Goal: Book appointment/travel/reservation

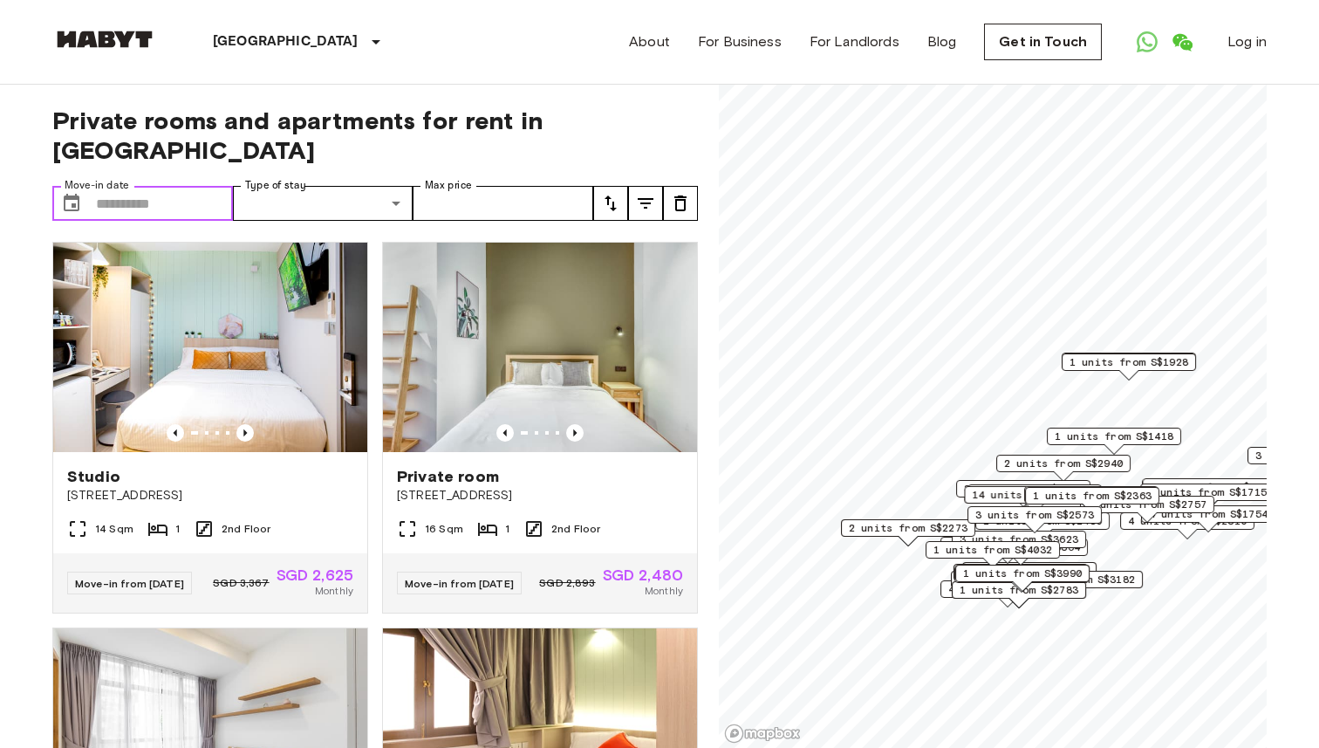
click at [152, 186] on input "Move-in date" at bounding box center [164, 203] width 137 height 35
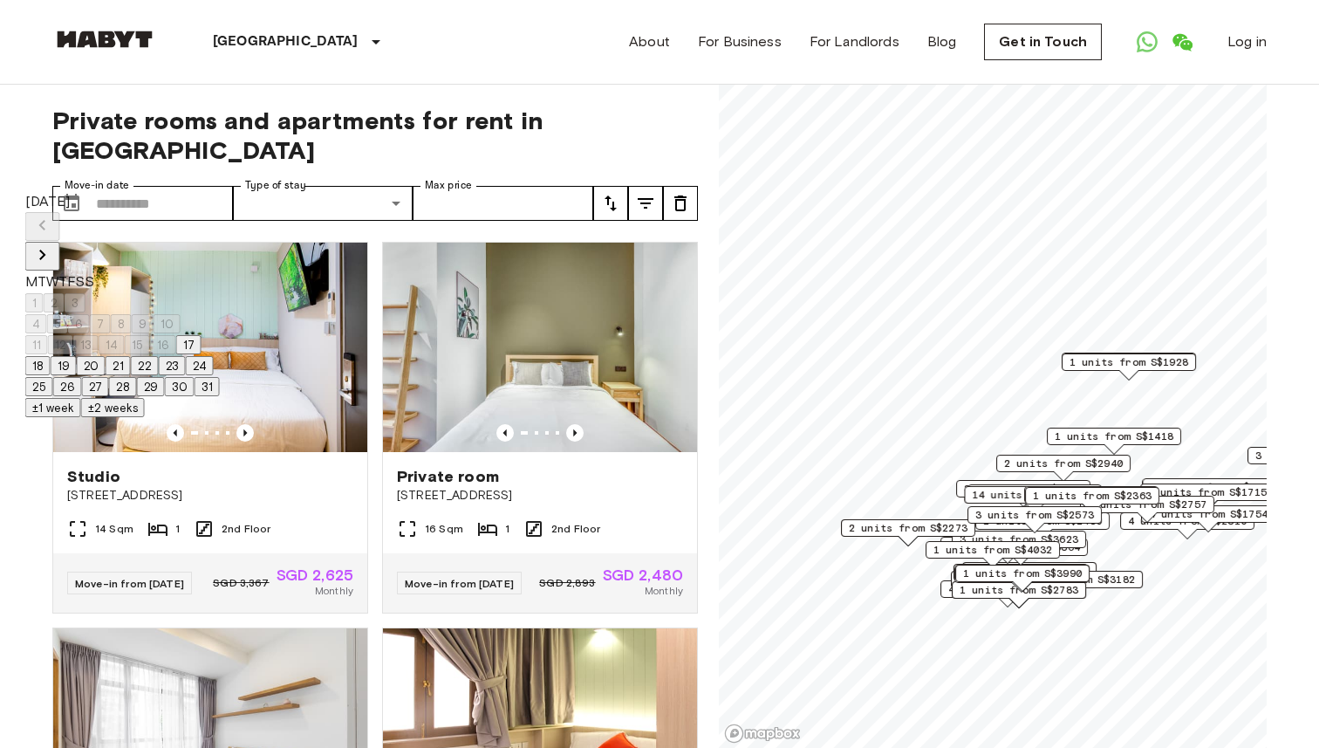
click at [53, 244] on icon "Next month" at bounding box center [42, 254] width 21 height 21
click at [127, 354] on button "18" at bounding box center [114, 344] width 25 height 19
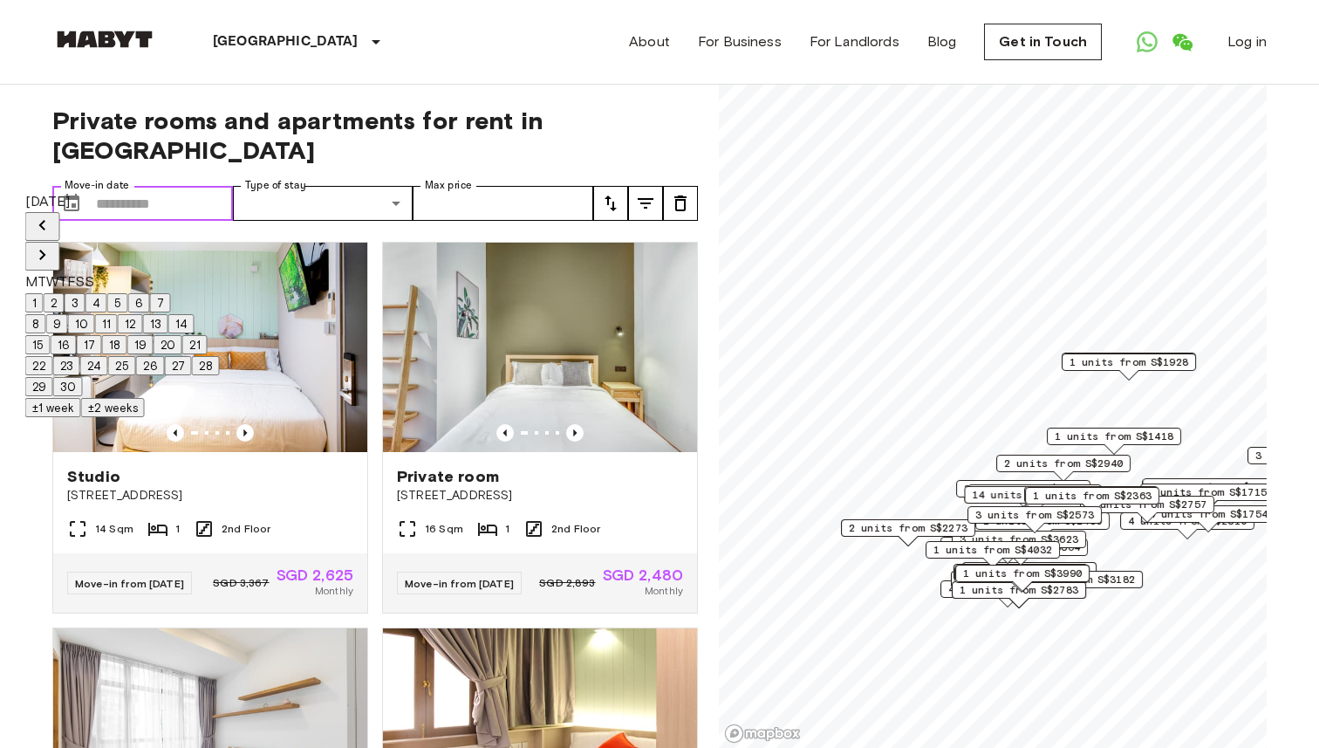
type input "**********"
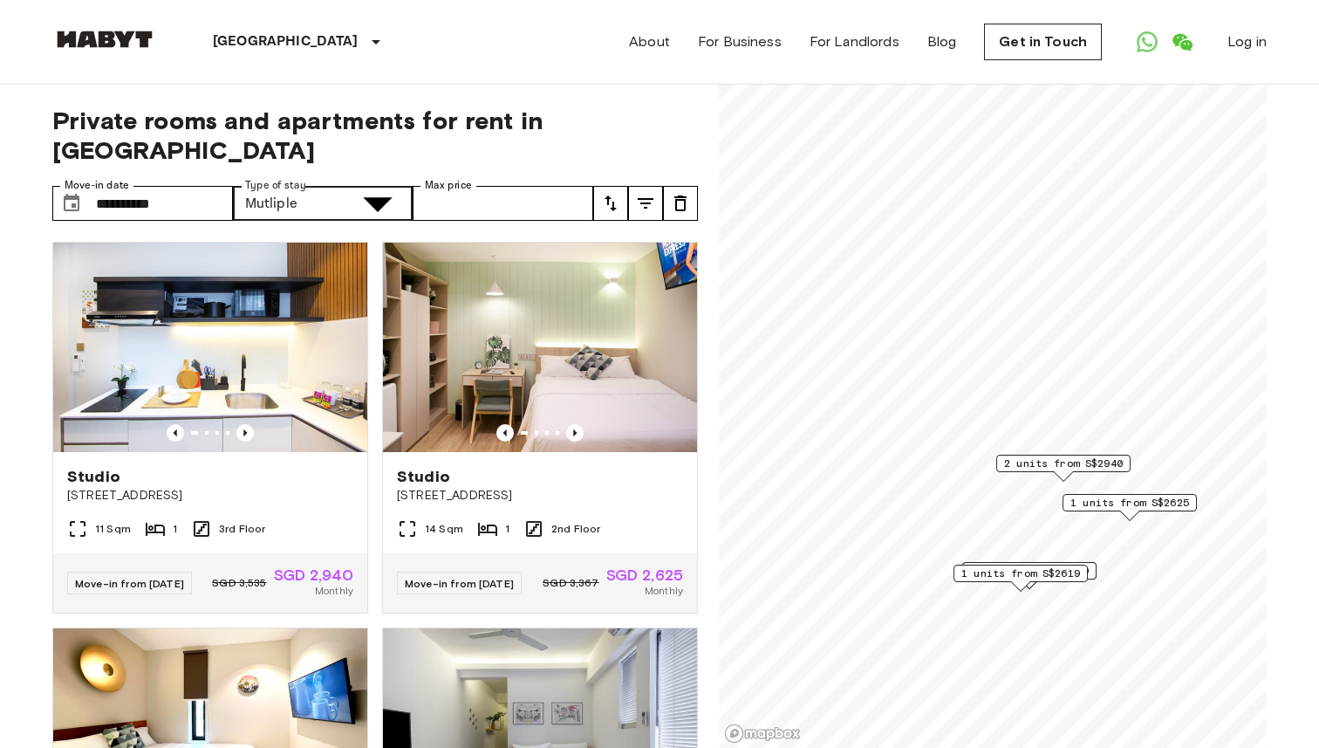
click at [244, 429] on icon "Previous image" at bounding box center [244, 432] width 3 height 7
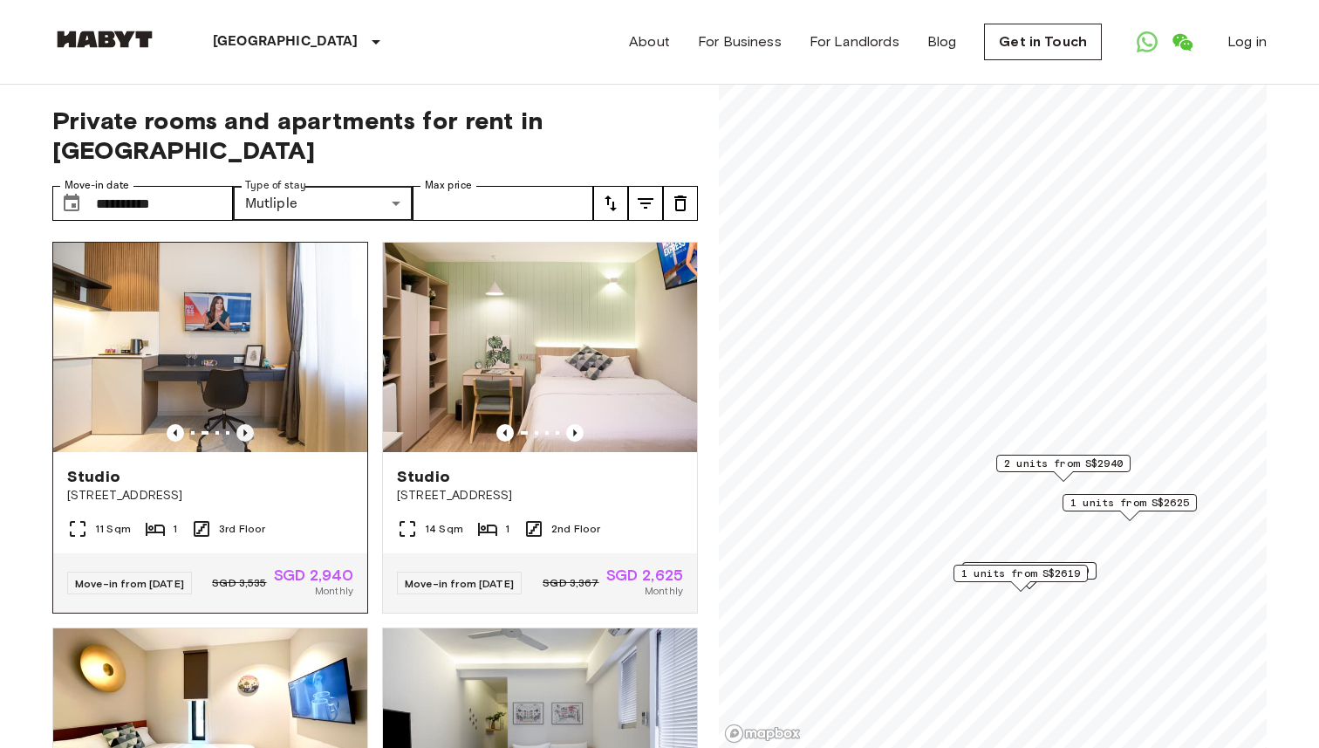
click at [244, 429] on icon "Previous image" at bounding box center [244, 432] width 3 height 7
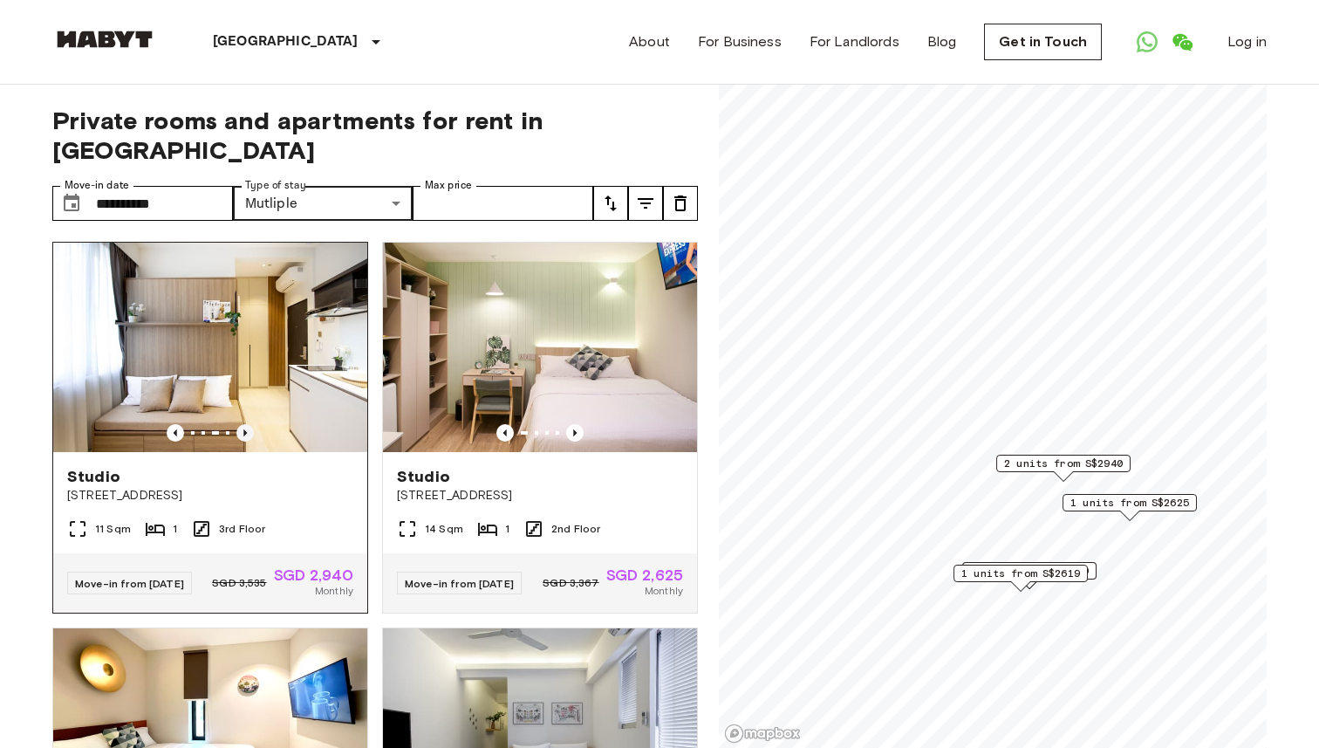
click at [244, 429] on icon "Previous image" at bounding box center [244, 432] width 3 height 7
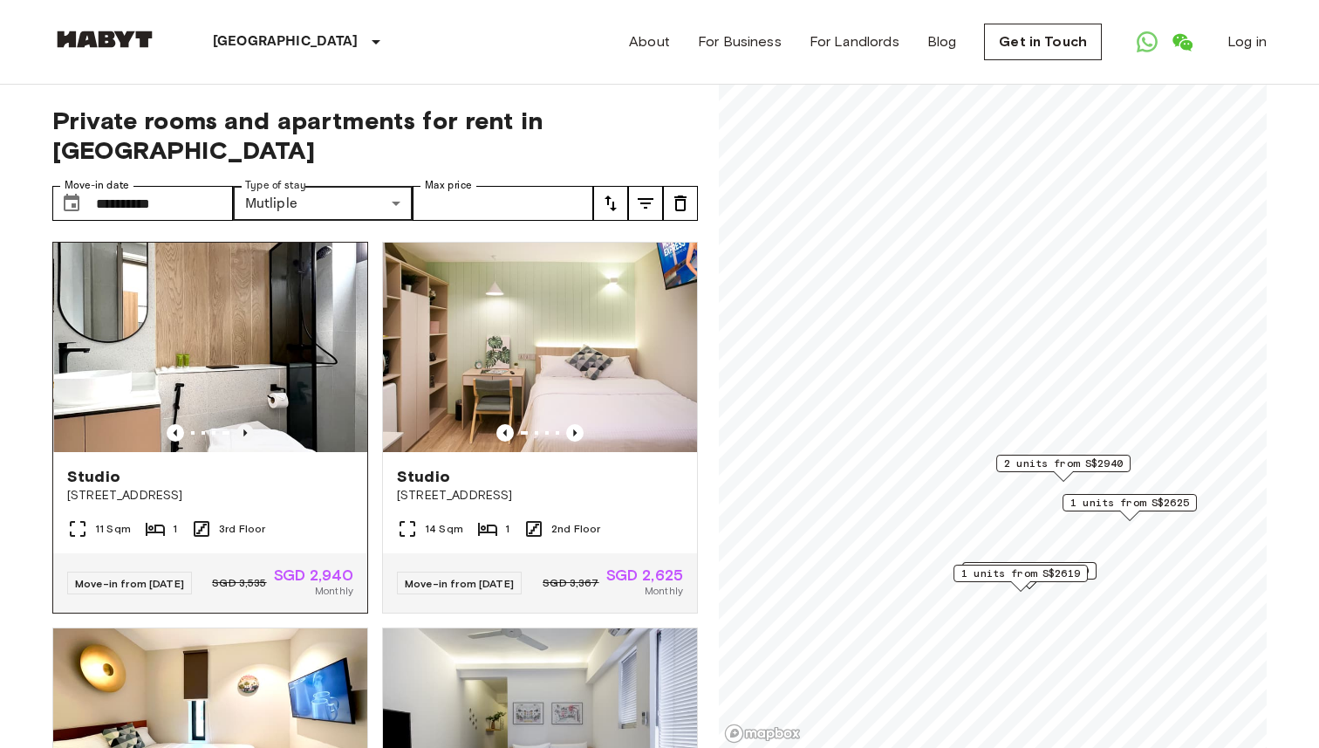
click at [244, 429] on icon "Previous image" at bounding box center [244, 432] width 3 height 7
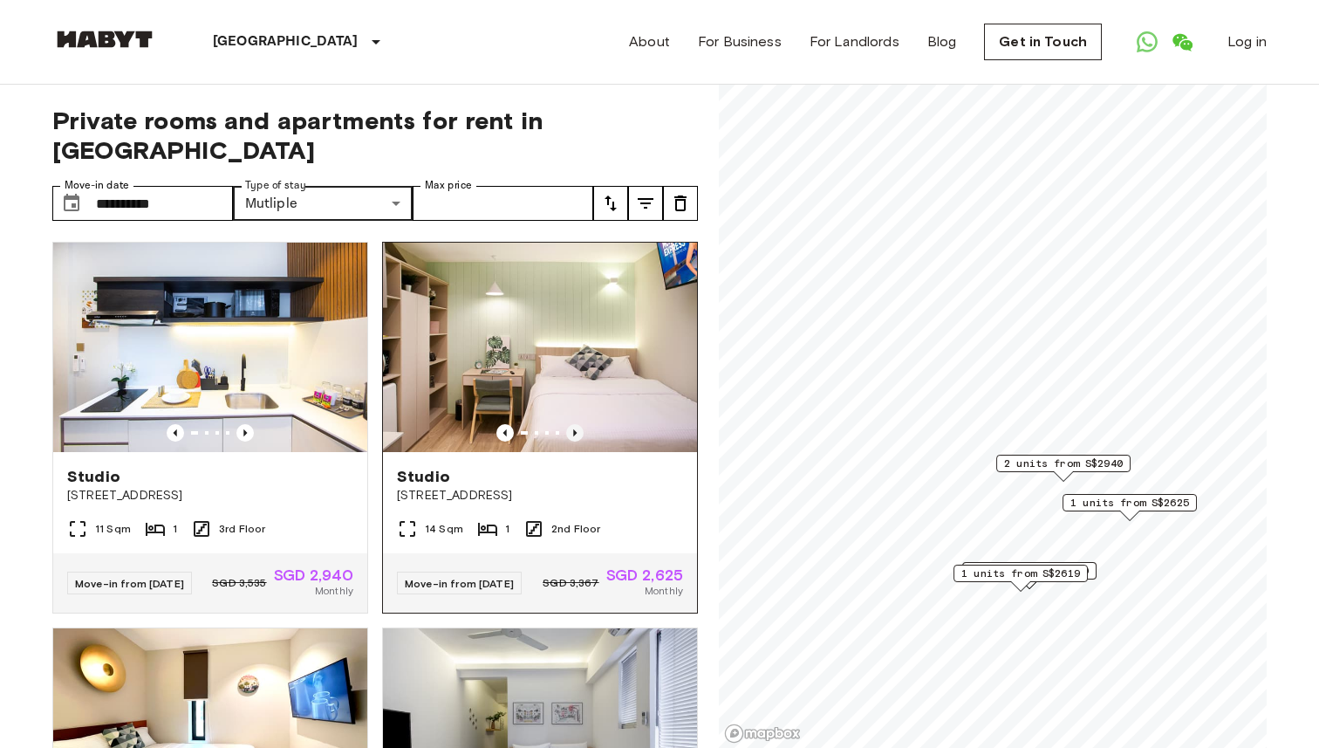
click at [568, 424] on icon "Previous image" at bounding box center [574, 432] width 17 height 17
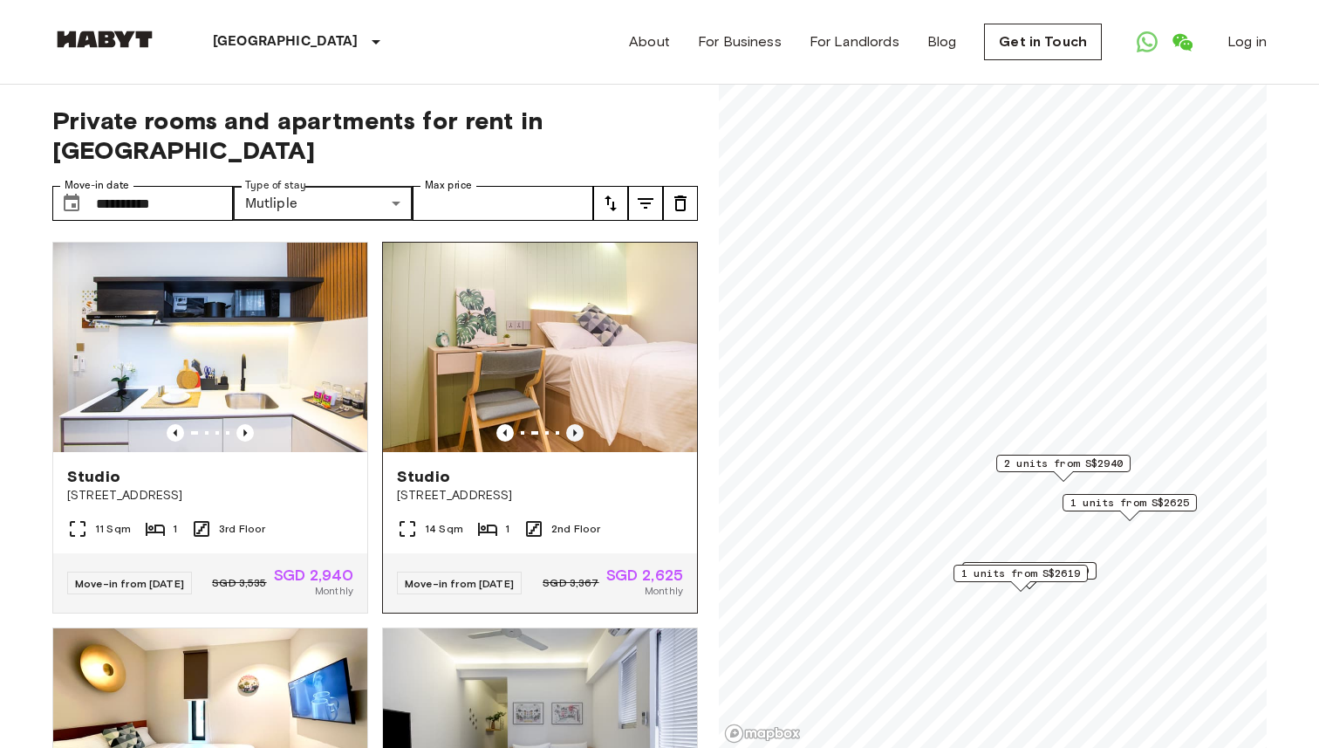
click at [568, 424] on icon "Previous image" at bounding box center [574, 432] width 17 height 17
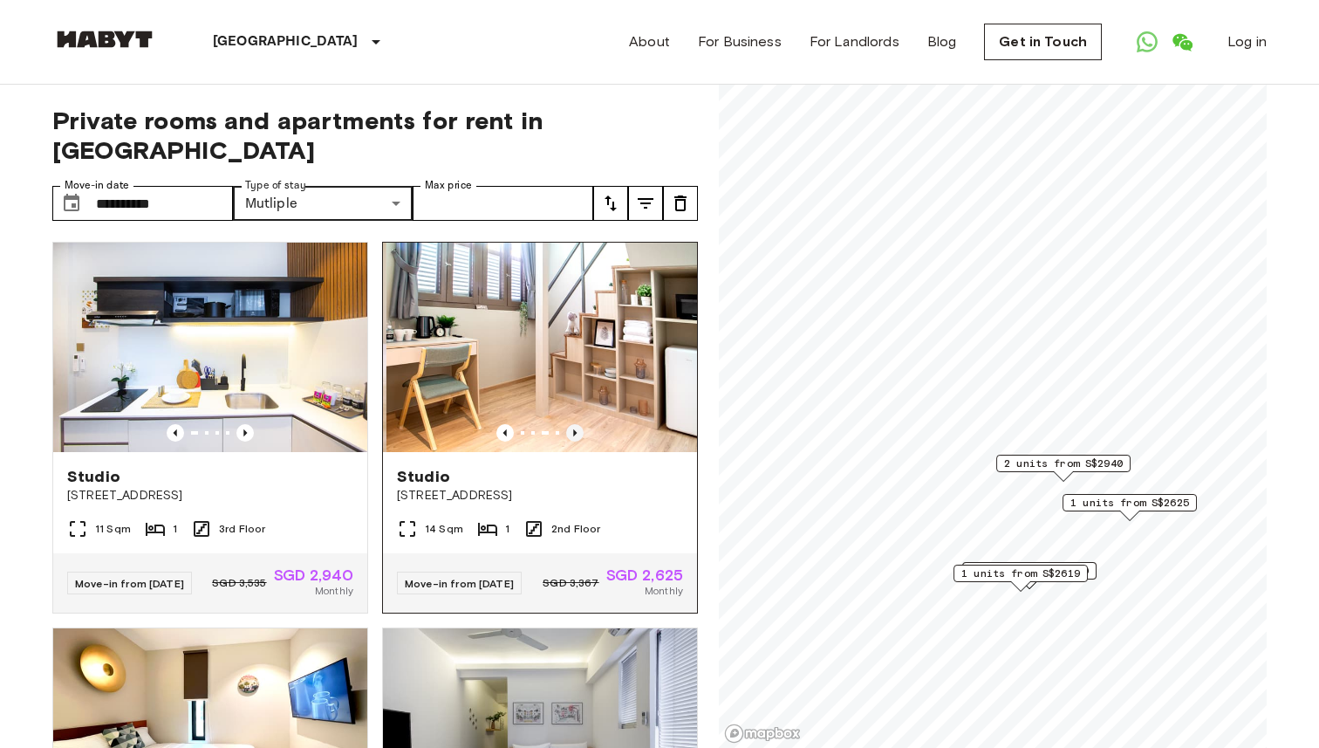
click at [568, 424] on icon "Previous image" at bounding box center [574, 432] width 17 height 17
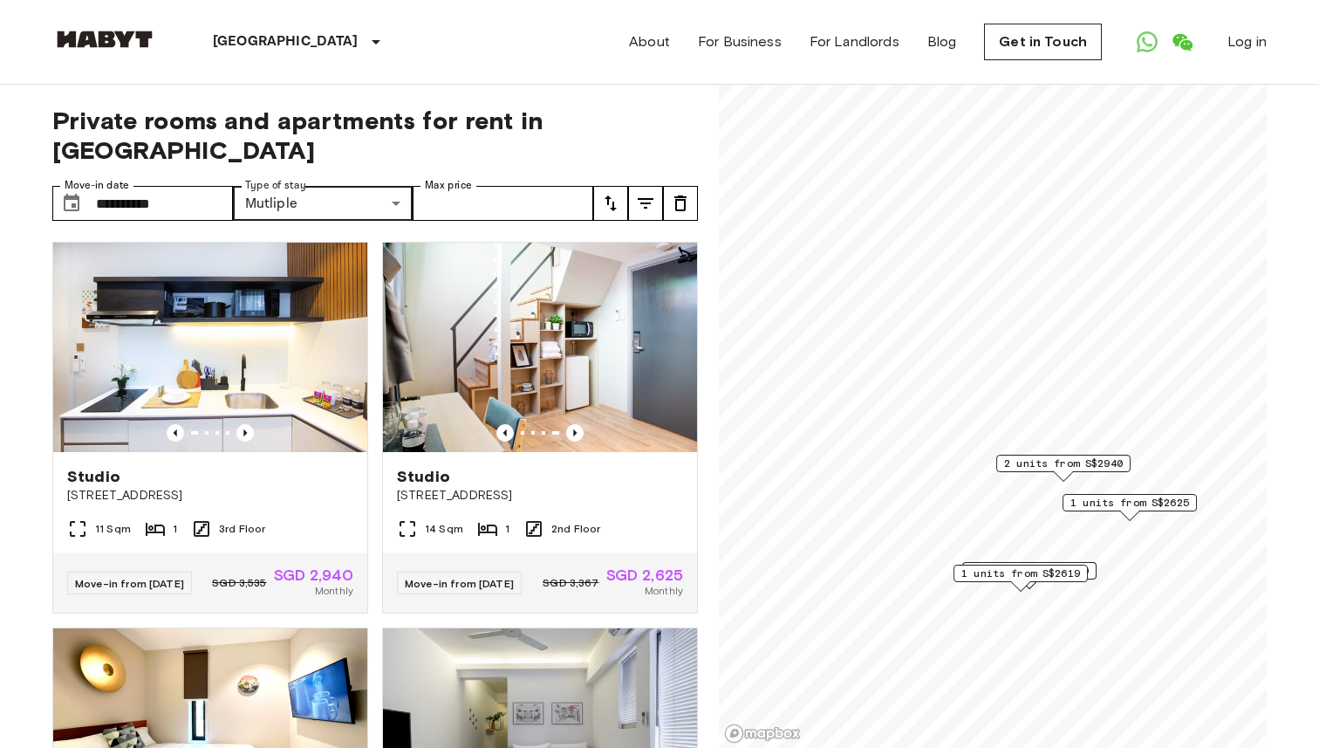
type input "**********"
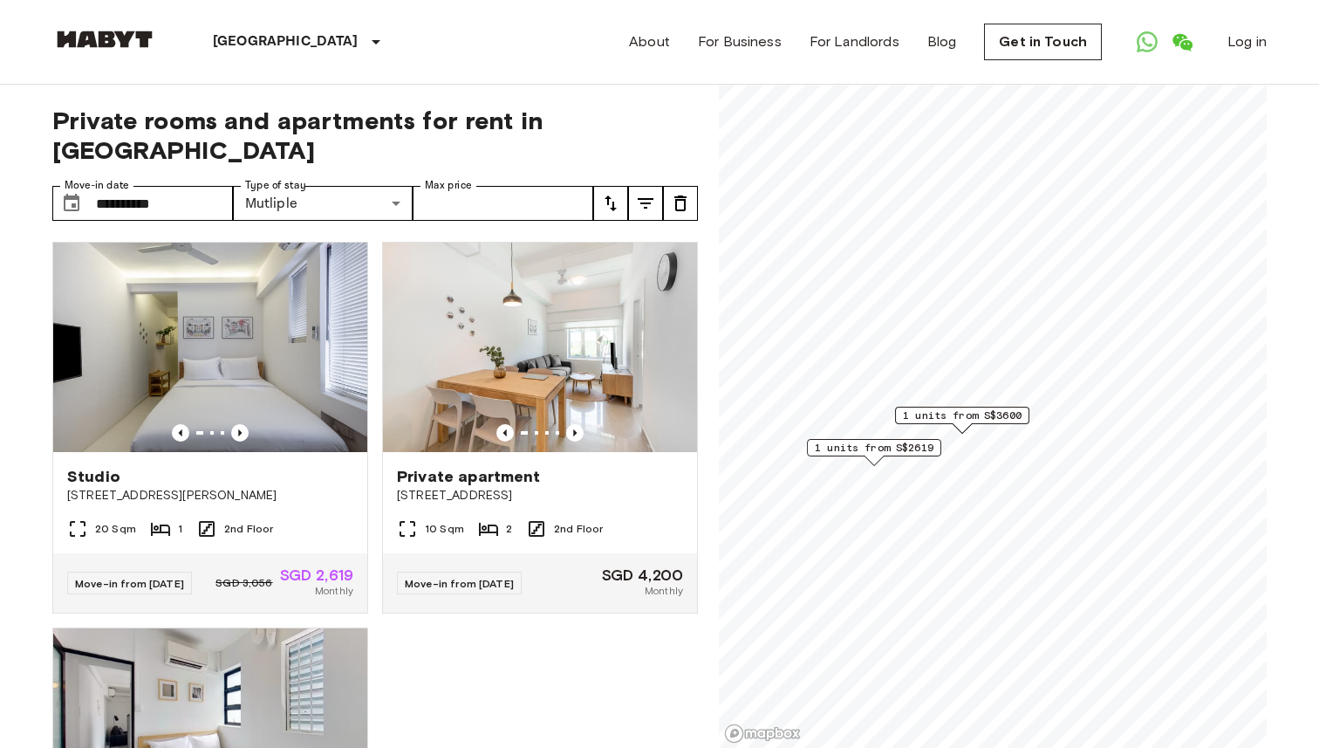
drag, startPoint x: 994, startPoint y: 352, endPoint x: 987, endPoint y: 425, distance: 73.6
click at [987, 425] on div "1 units from S$3600" at bounding box center [962, 420] width 134 height 27
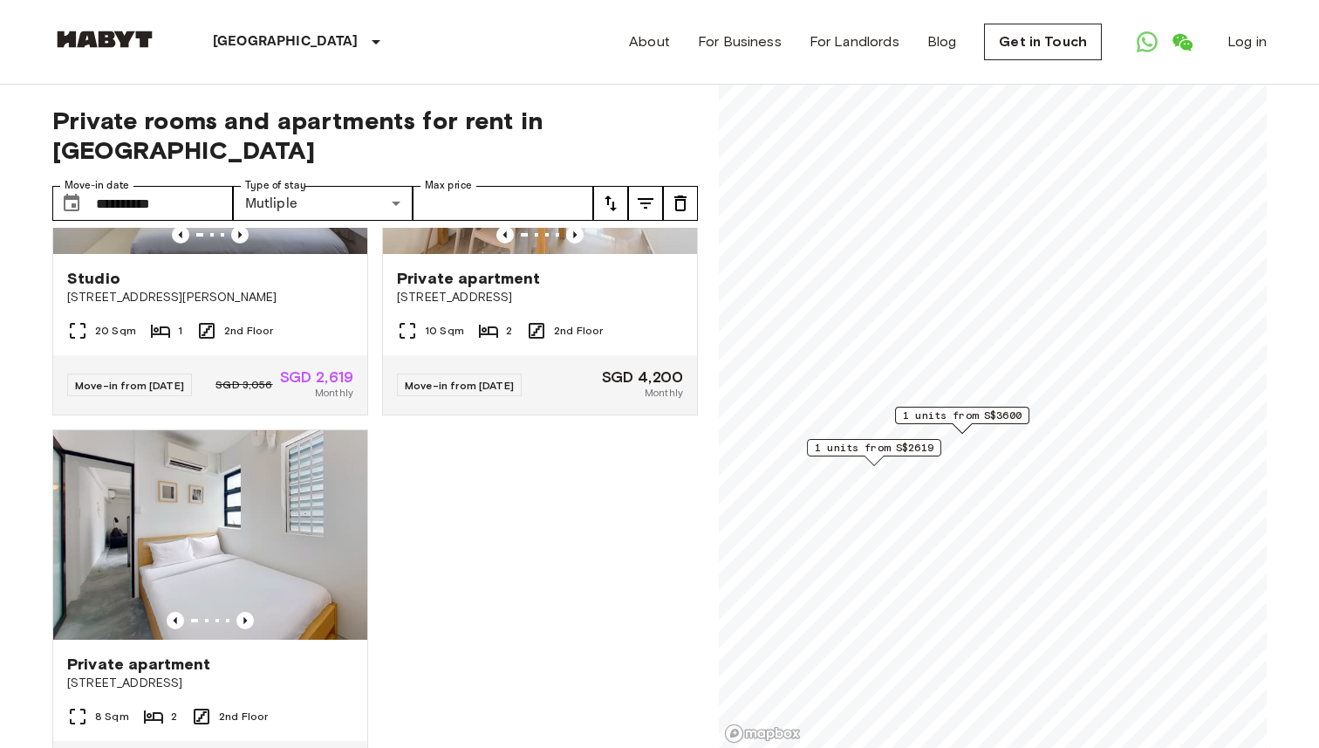
scroll to position [195, 0]
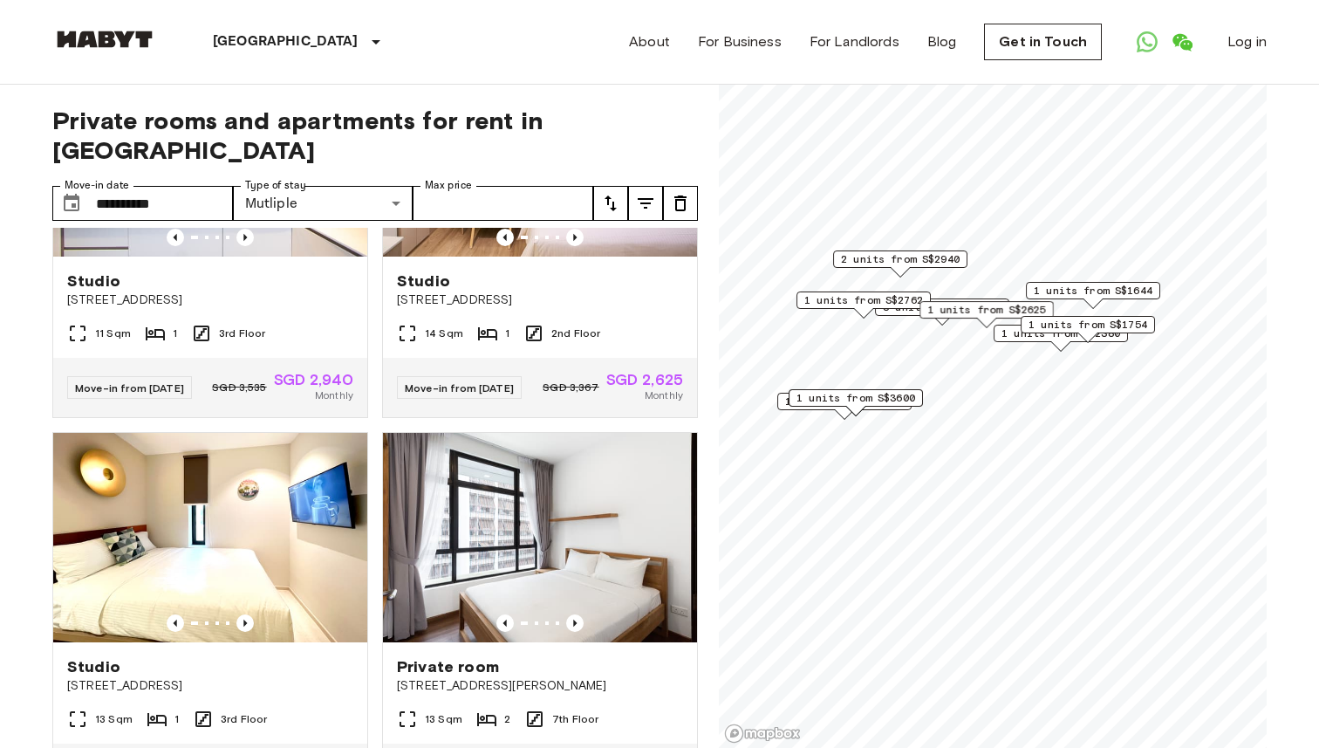
drag, startPoint x: 1138, startPoint y: 303, endPoint x: 1068, endPoint y: 331, distance: 75.2
click at [1068, 331] on span "1 units from S$1754" at bounding box center [1087, 325] width 119 height 16
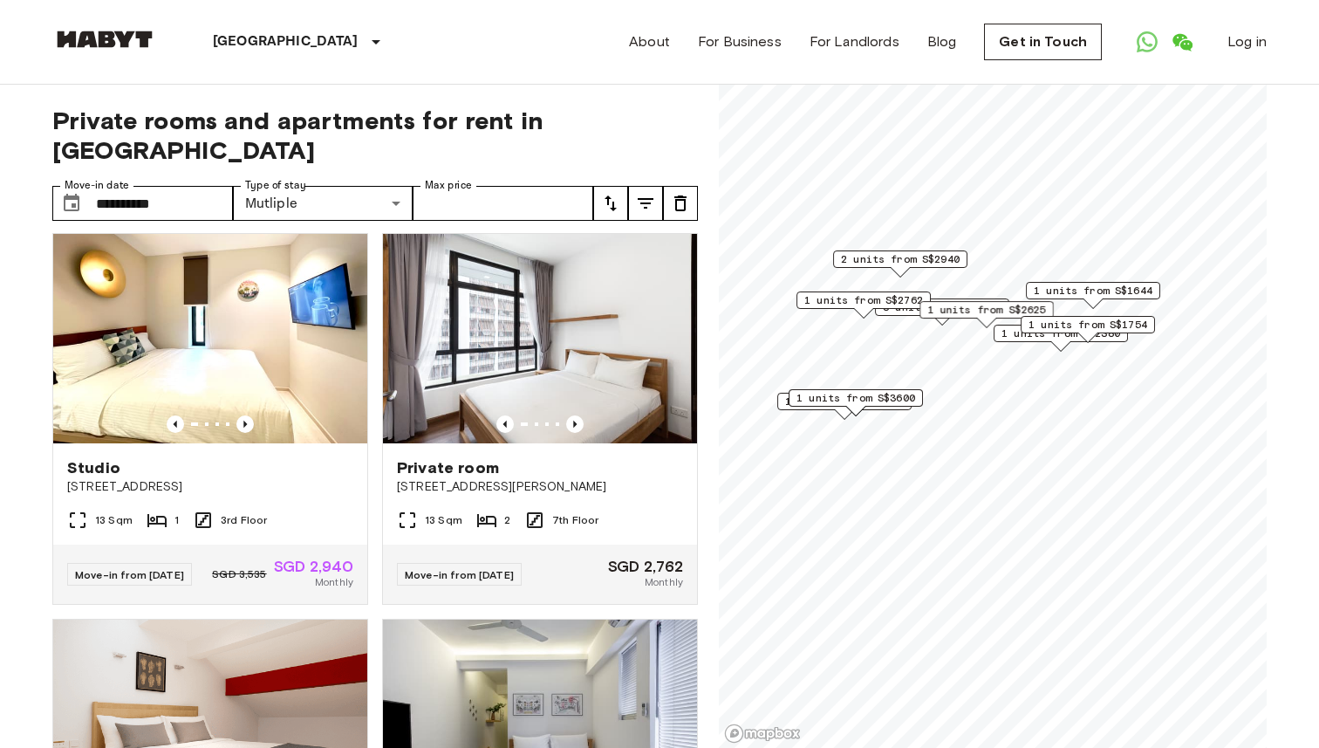
scroll to position [395, 0]
click at [570, 414] on icon "Previous image" at bounding box center [574, 422] width 17 height 17
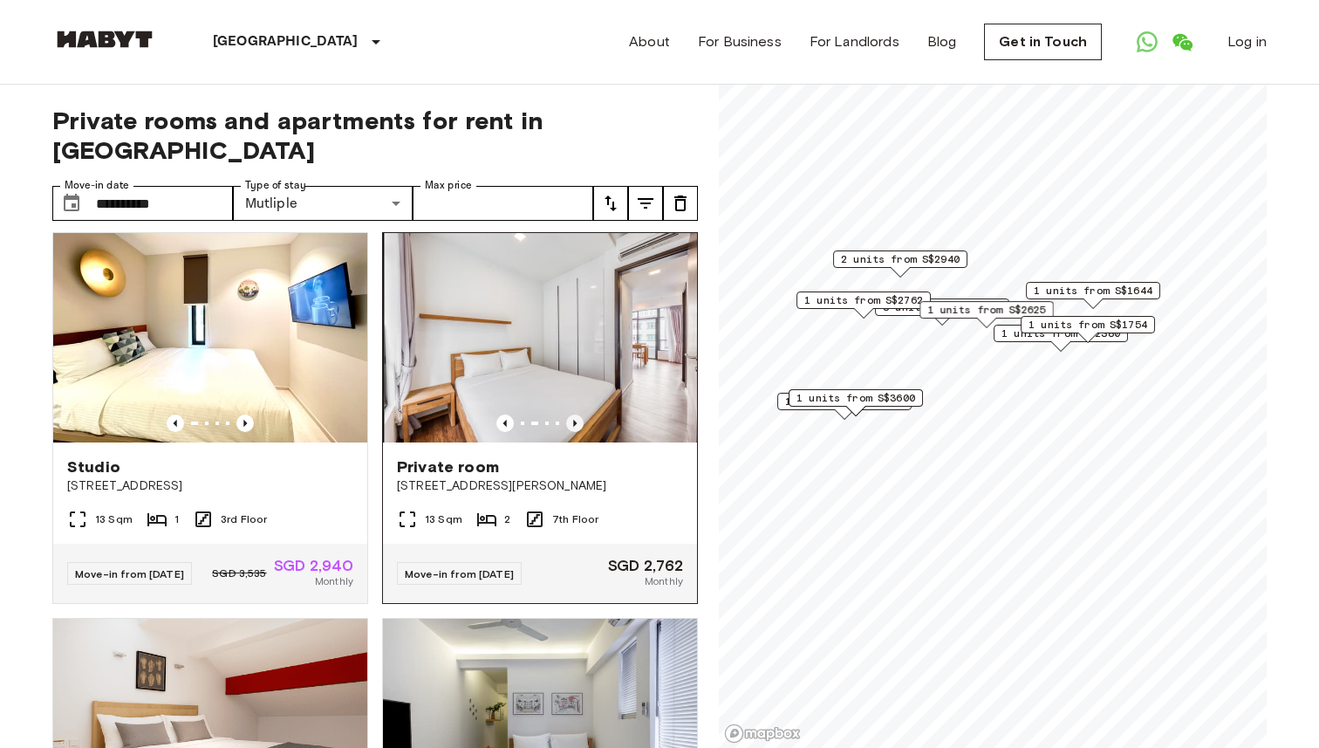
click at [570, 414] on icon "Previous image" at bounding box center [574, 422] width 17 height 17
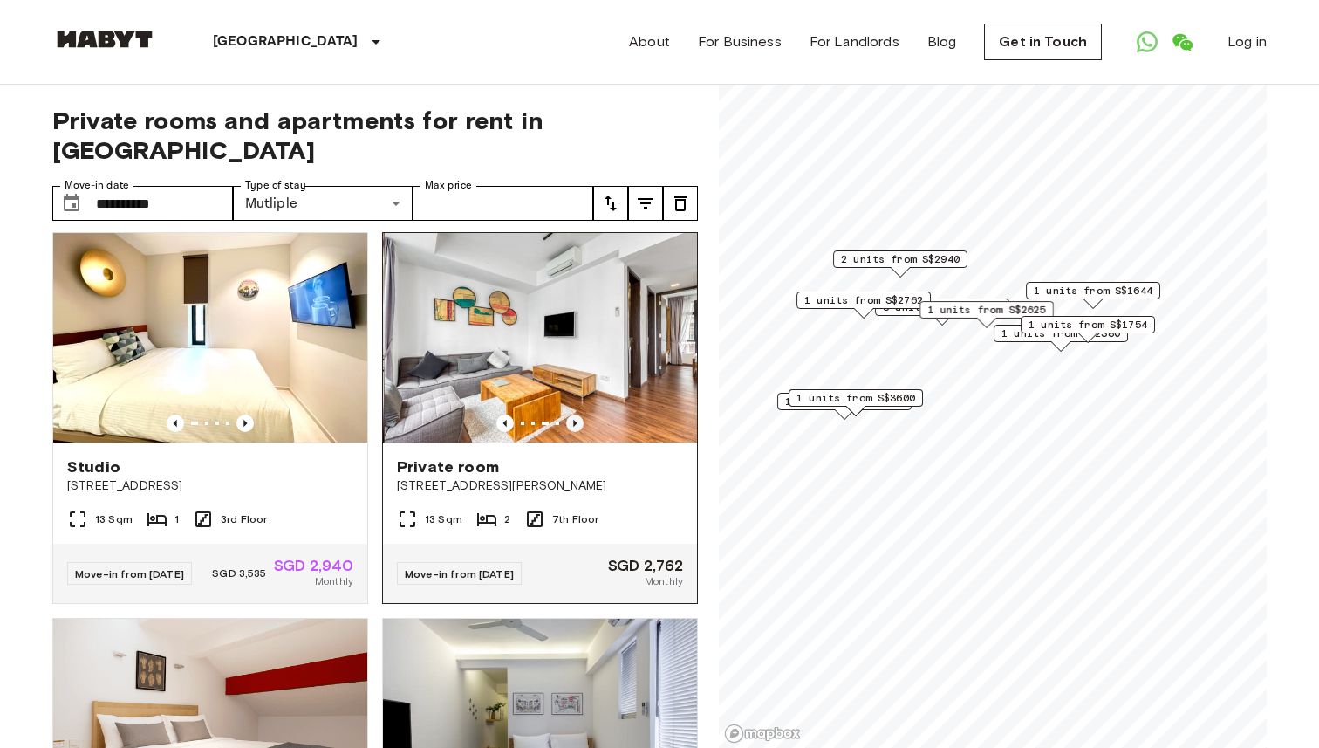
click at [570, 414] on icon "Previous image" at bounding box center [574, 422] width 17 height 17
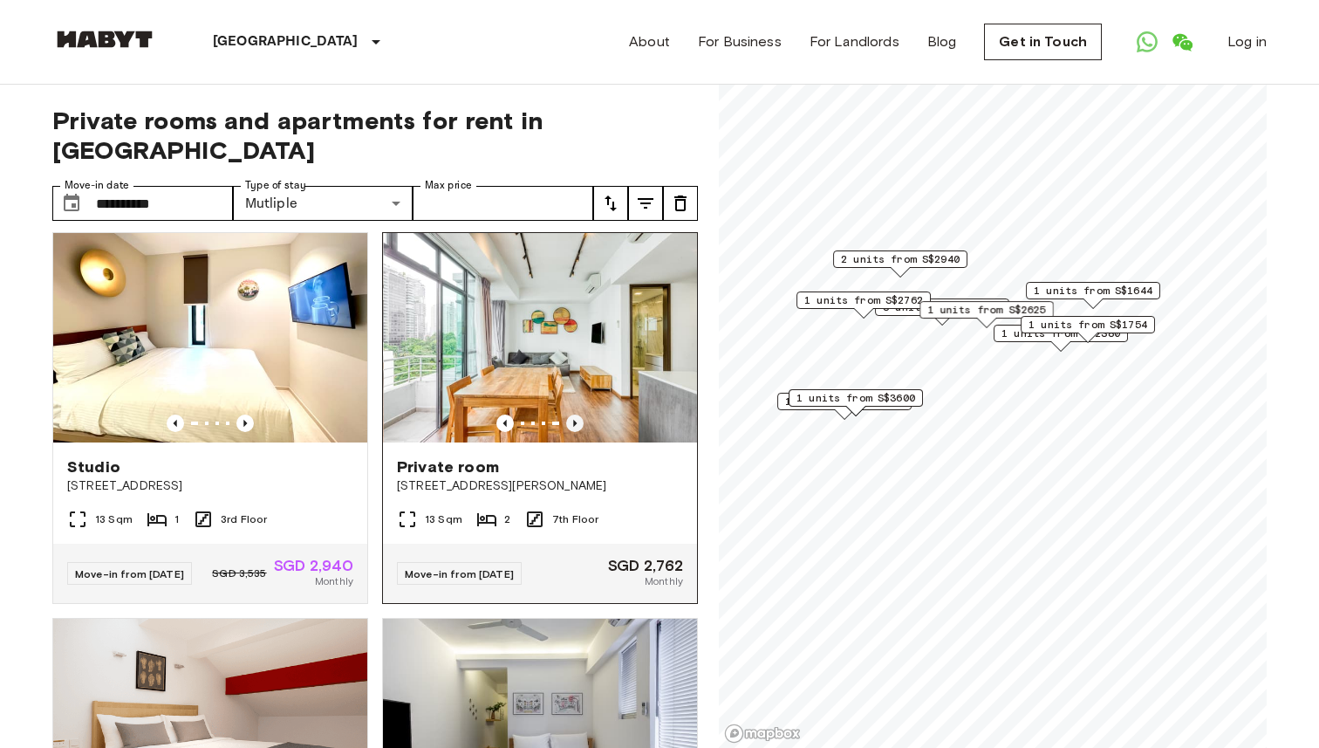
click at [570, 414] on icon "Previous image" at bounding box center [574, 422] width 17 height 17
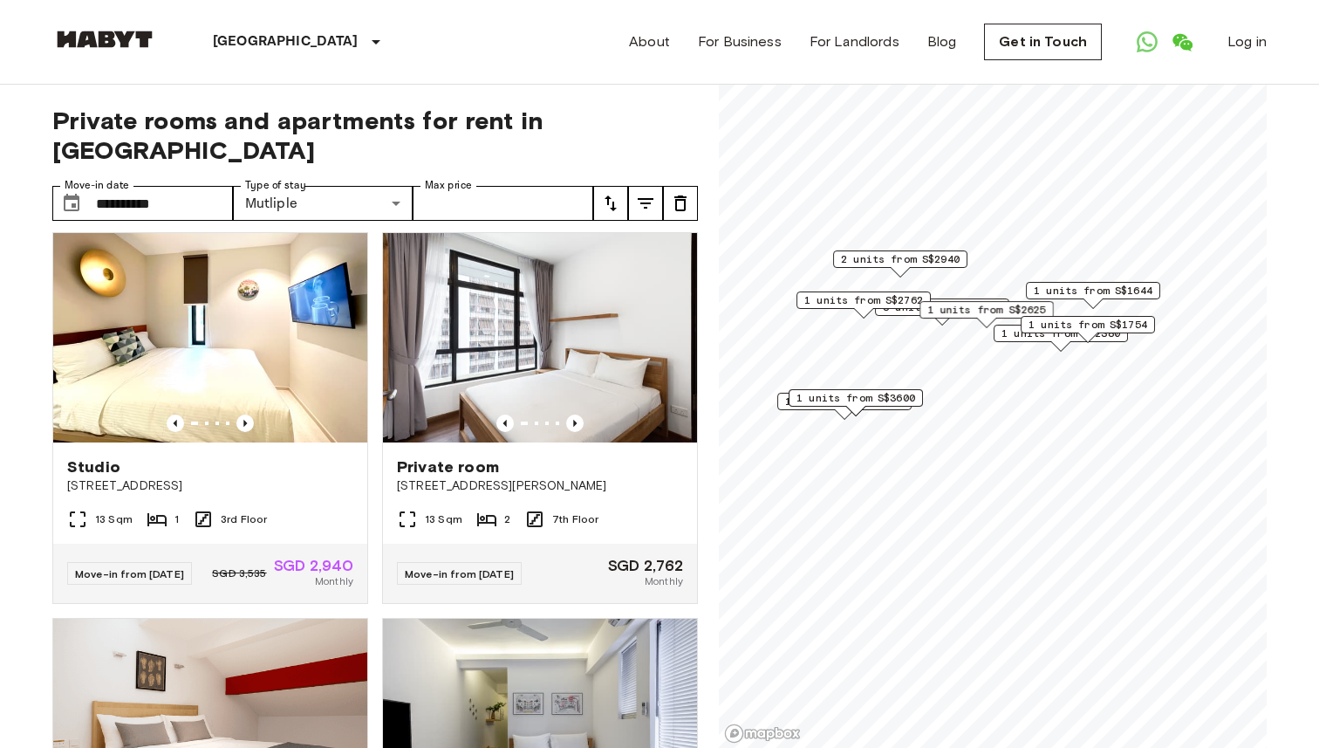
click at [597, 186] on button "tune" at bounding box center [610, 203] width 35 height 35
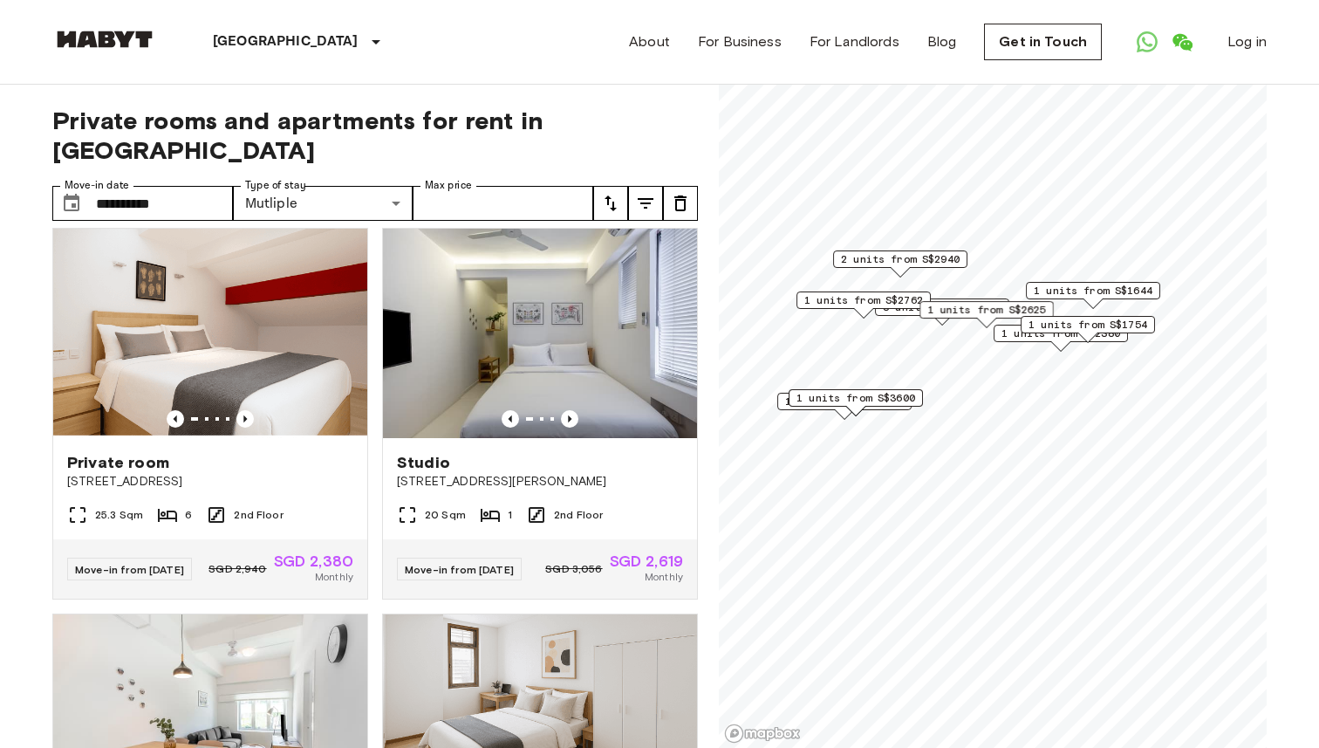
scroll to position [788, 0]
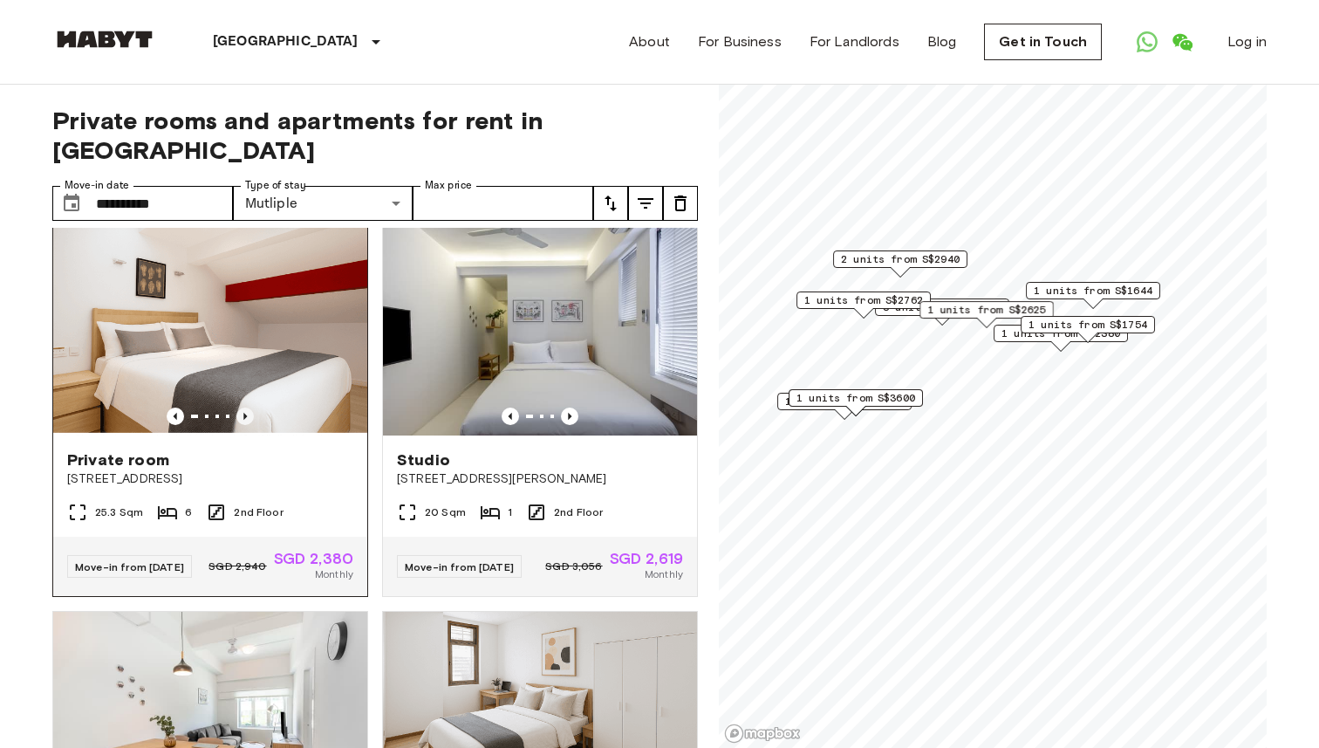
click at [243, 408] on icon "Previous image" at bounding box center [244, 415] width 17 height 17
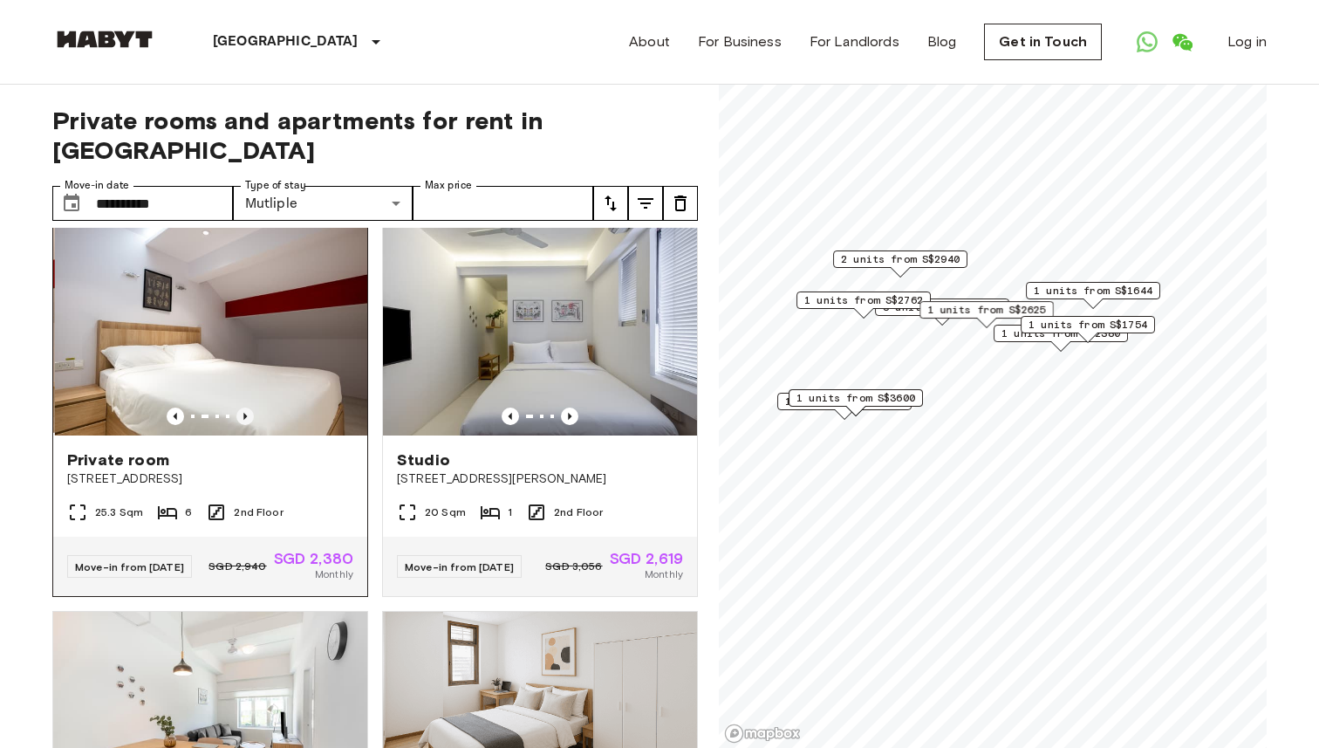
click at [243, 408] on icon "Previous image" at bounding box center [244, 415] width 17 height 17
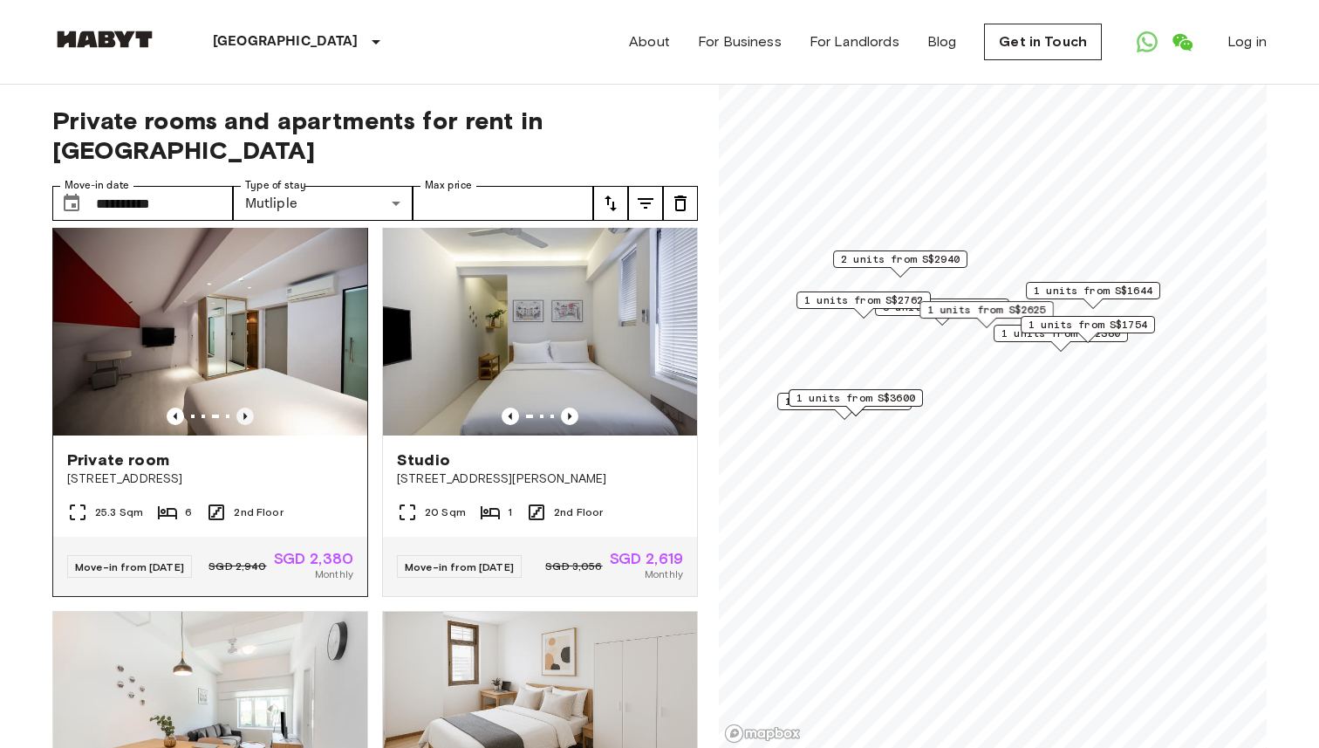
click at [243, 408] on icon "Previous image" at bounding box center [244, 415] width 17 height 17
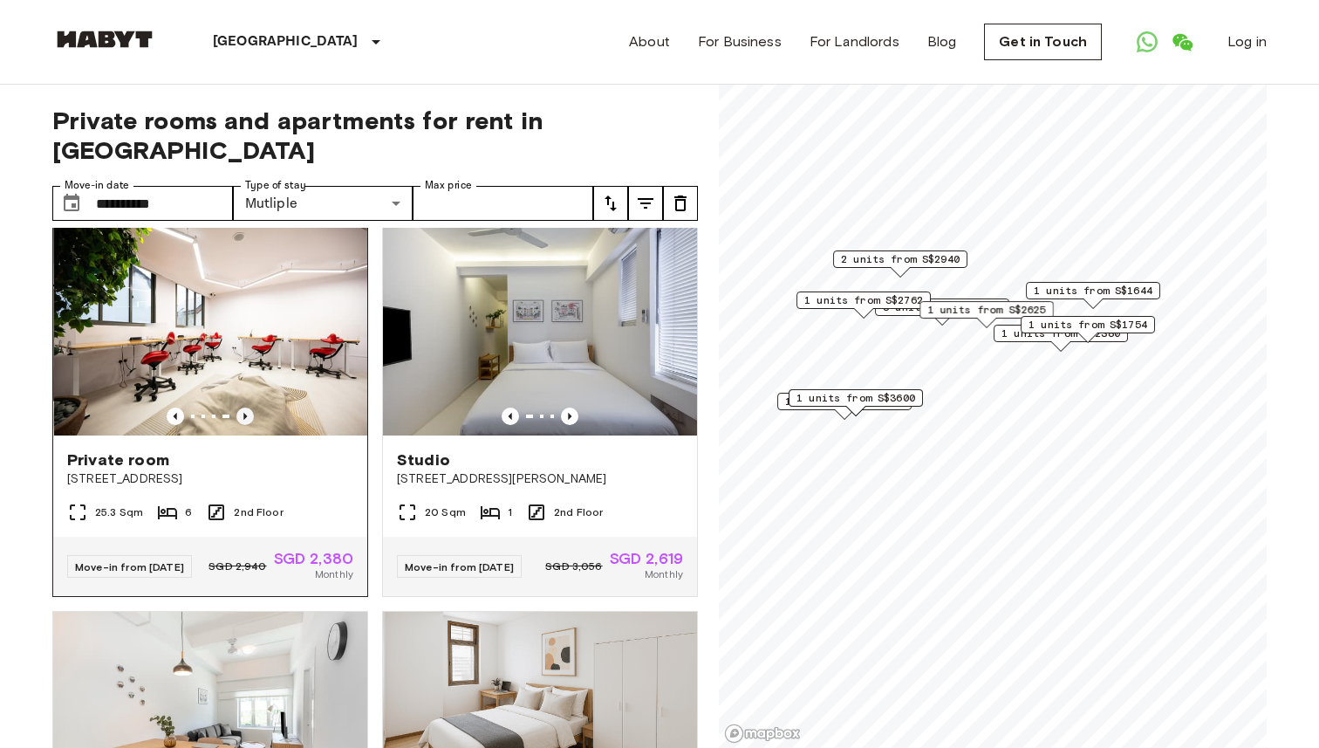
click at [243, 408] on icon "Previous image" at bounding box center [244, 415] width 17 height 17
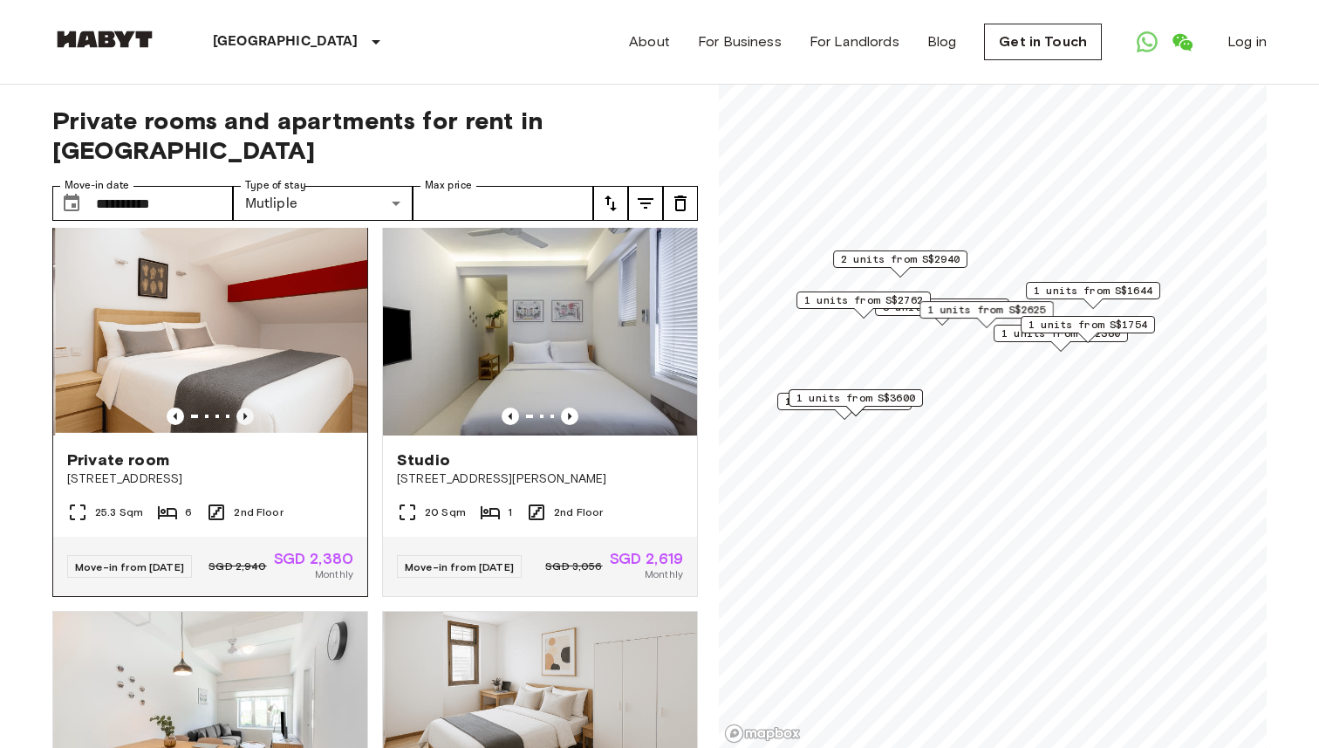
click at [243, 408] on icon "Previous image" at bounding box center [244, 415] width 17 height 17
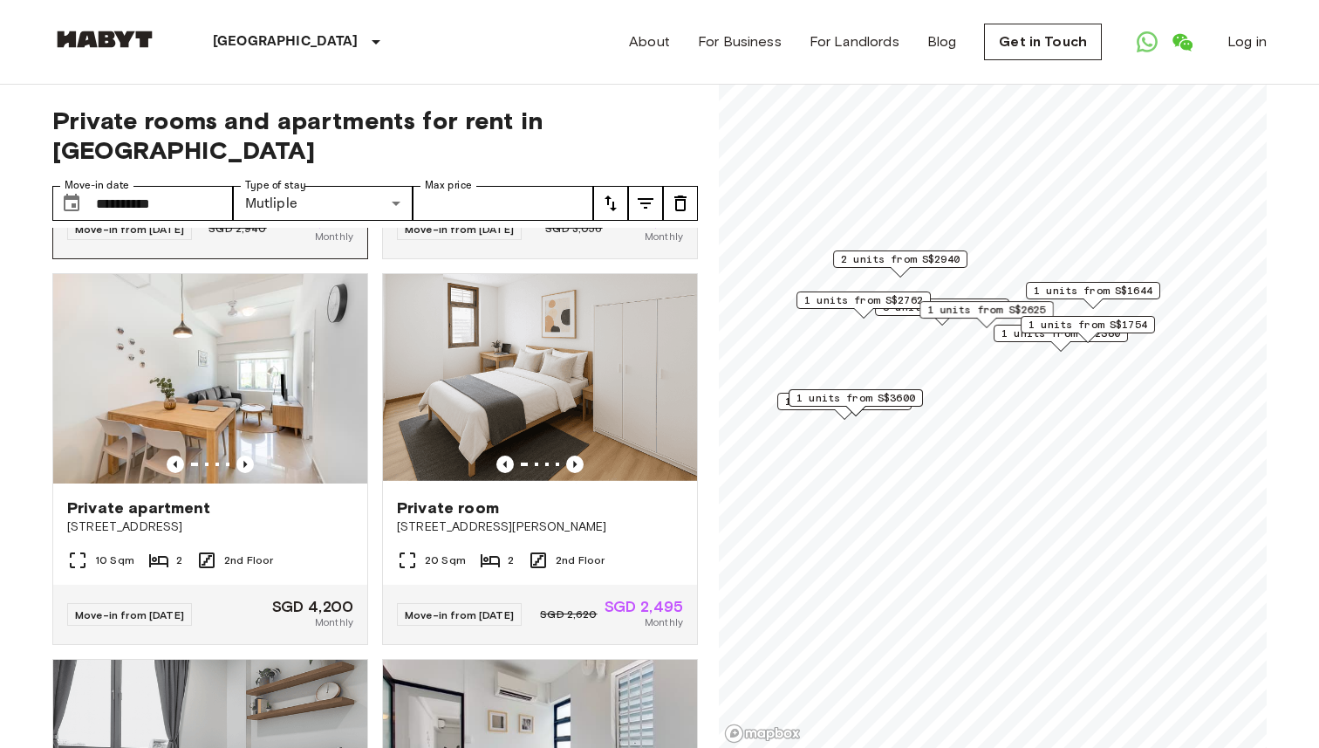
scroll to position [1156, 0]
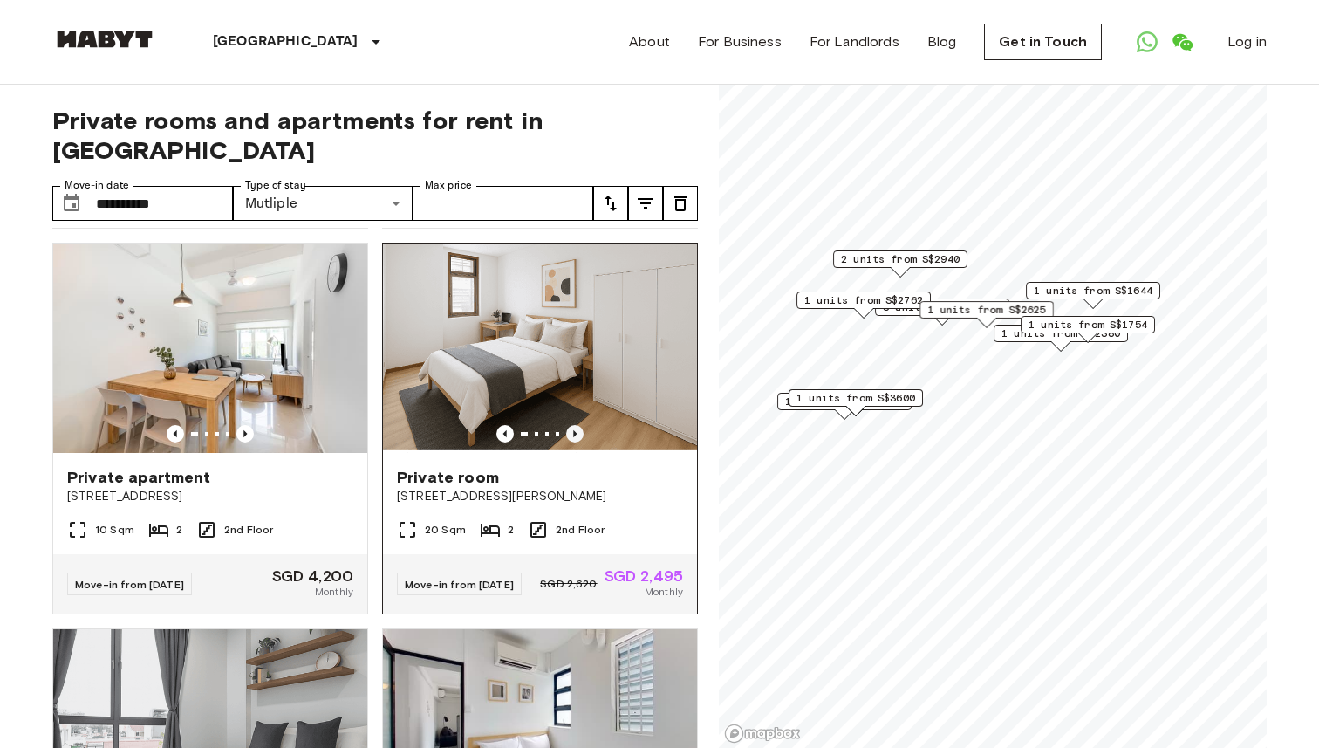
click at [583, 441] on icon "Previous image" at bounding box center [574, 433] width 17 height 17
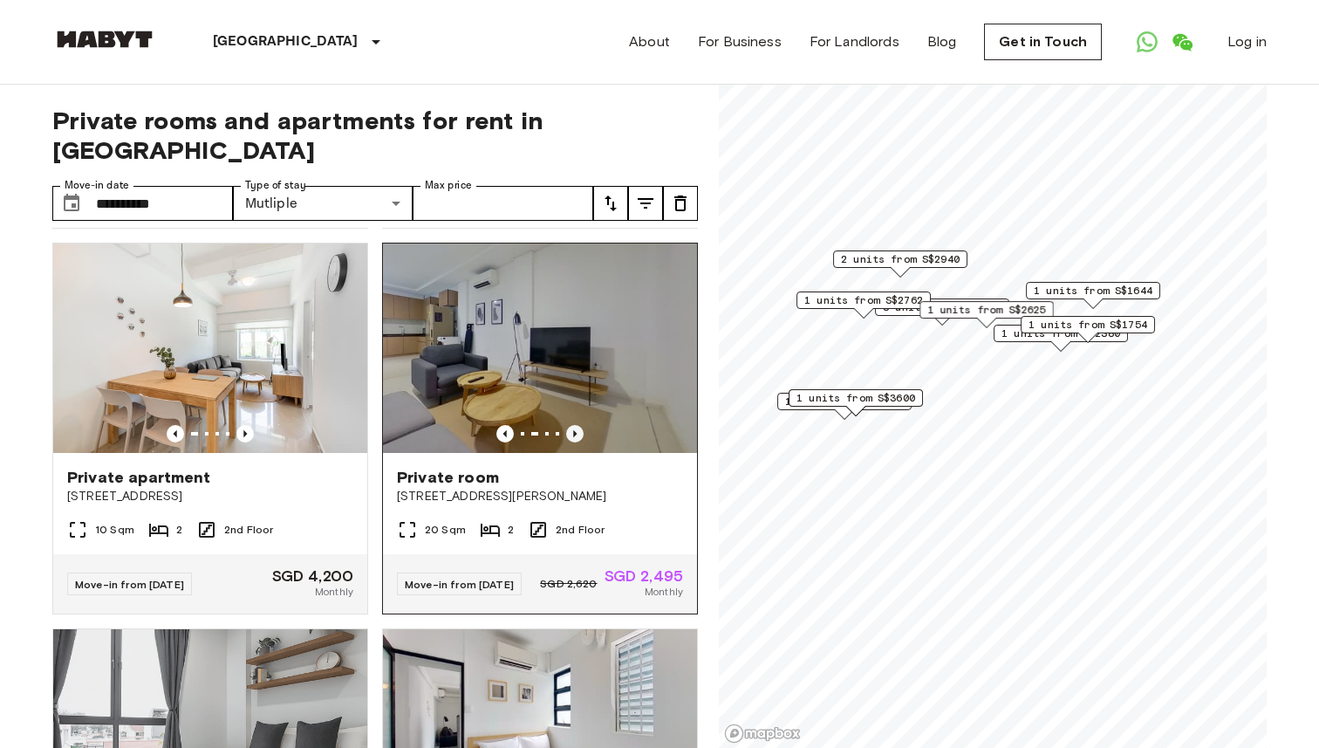
click at [583, 441] on icon "Previous image" at bounding box center [574, 433] width 17 height 17
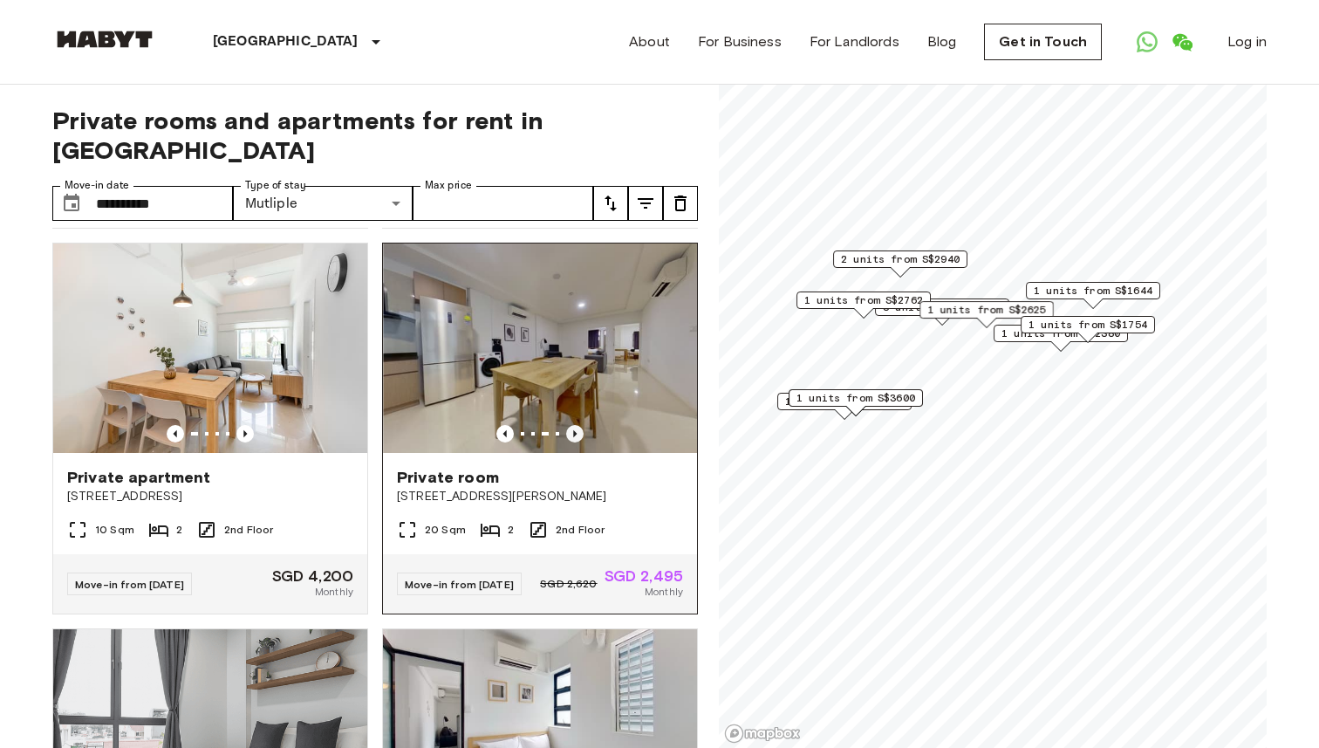
click at [583, 441] on icon "Previous image" at bounding box center [574, 433] width 17 height 17
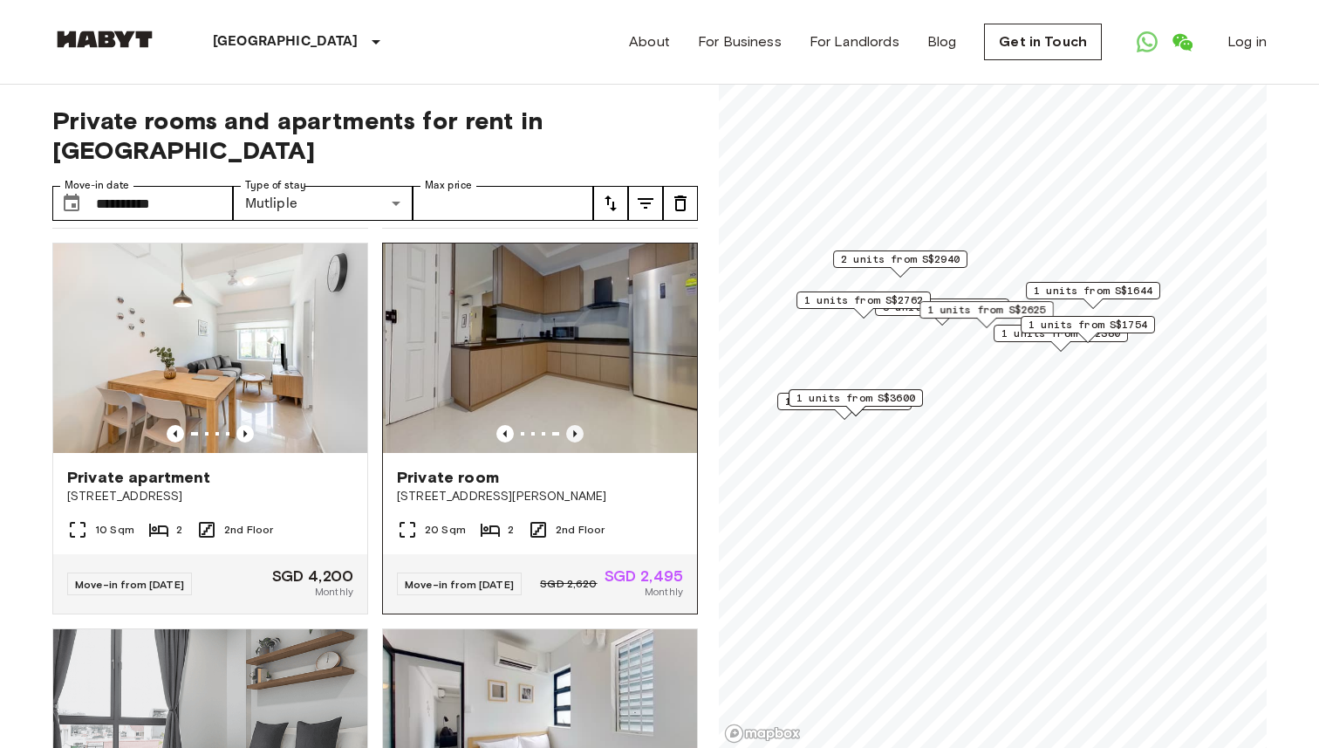
click at [583, 441] on icon "Previous image" at bounding box center [574, 433] width 17 height 17
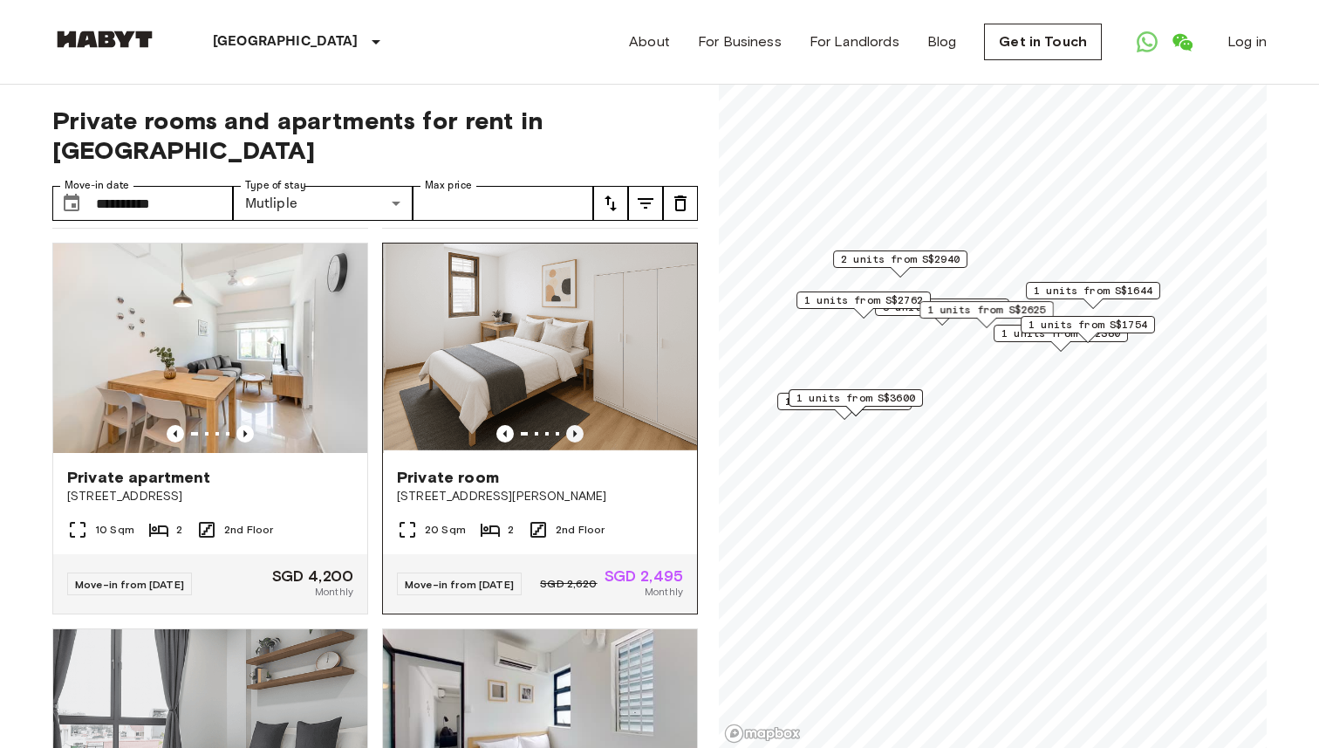
click at [583, 441] on icon "Previous image" at bounding box center [574, 433] width 17 height 17
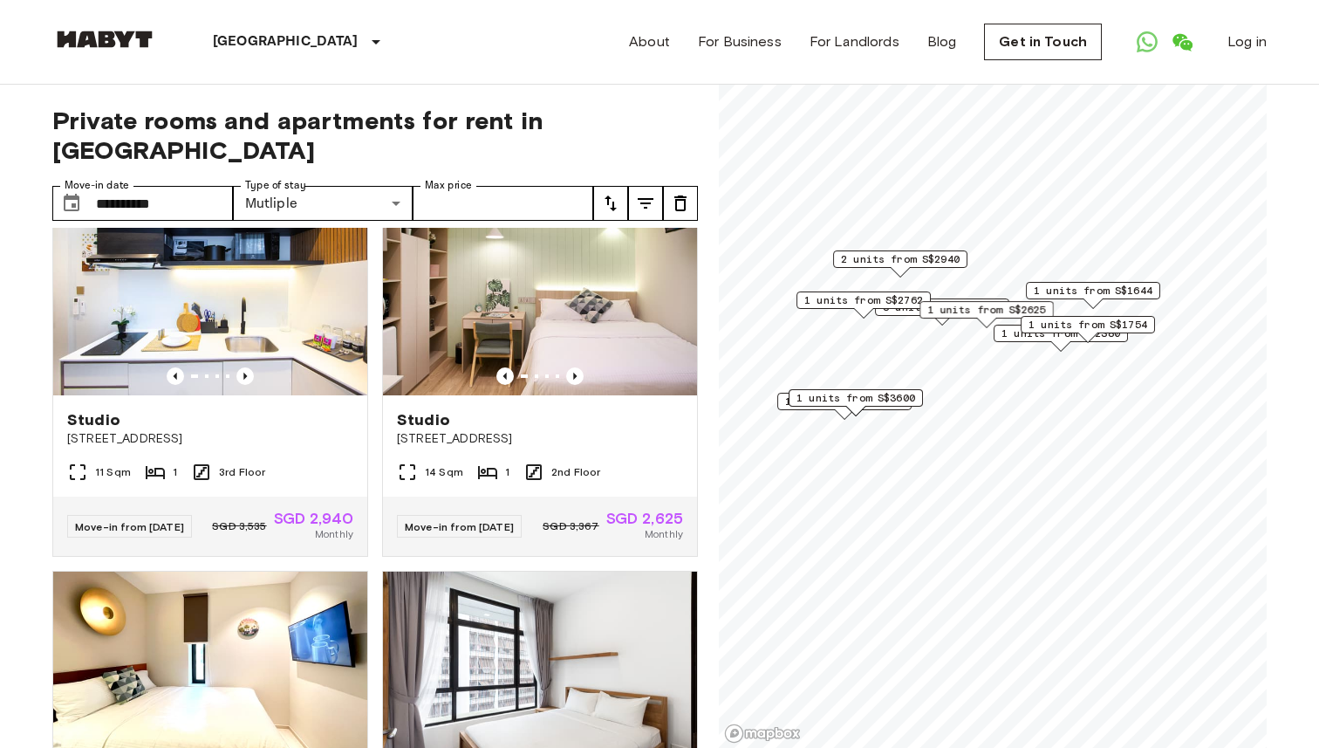
scroll to position [0, 0]
